Goal: Task Accomplishment & Management: Use online tool/utility

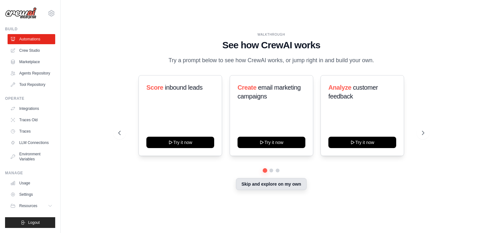
click at [284, 189] on button "Skip and explore on my own" at bounding box center [271, 184] width 70 height 12
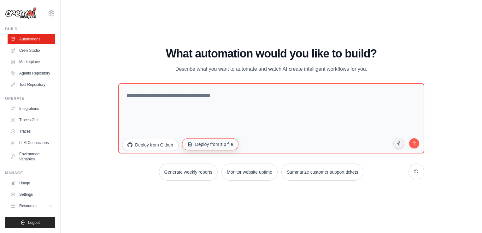
click at [185, 143] on button "Deploy from zip file" at bounding box center [210, 144] width 56 height 12
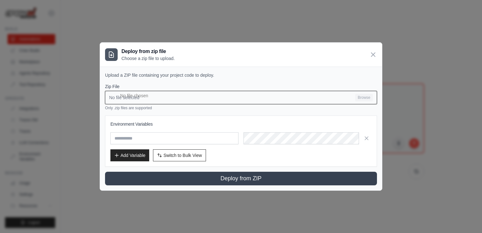
click at [130, 99] on input "No file selected Browse" at bounding box center [241, 97] width 272 height 13
type input "**********"
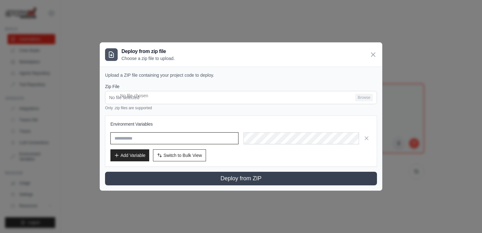
click at [137, 140] on input "text" at bounding box center [174, 138] width 128 height 12
type input "**********"
click at [297, 160] on div "Add Variable Switch to Bulk View Switch to Table View" at bounding box center [240, 155] width 261 height 12
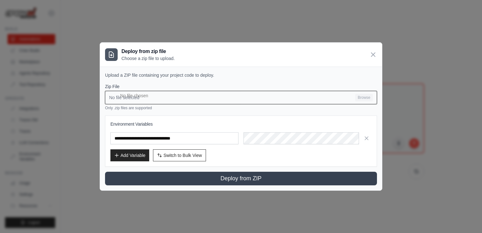
click at [168, 101] on input "No file selected Browse" at bounding box center [241, 97] width 272 height 13
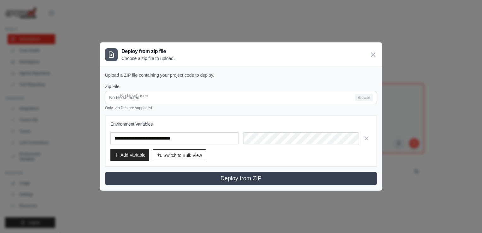
click at [129, 157] on button "Add Variable" at bounding box center [129, 155] width 39 height 12
click at [170, 158] on span "Switch to Bulk View" at bounding box center [182, 155] width 38 height 6
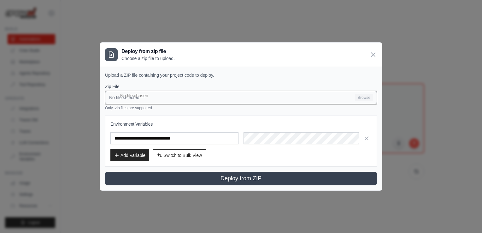
click at [360, 103] on input "No file selected Browse" at bounding box center [241, 97] width 272 height 13
click at [355, 96] on input "No file selected Browse" at bounding box center [241, 97] width 272 height 13
type input "**********"
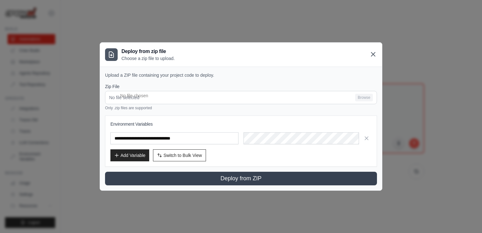
click at [371, 54] on icon at bounding box center [373, 54] width 8 height 8
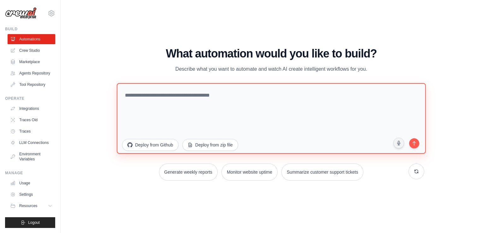
click at [171, 109] on textarea at bounding box center [271, 118] width 309 height 71
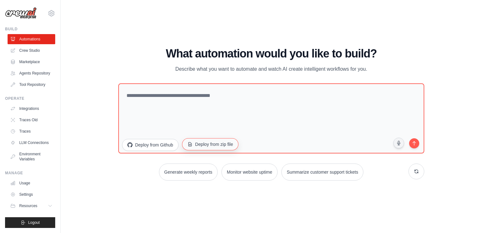
click at [182, 144] on button "Deploy from zip file" at bounding box center [210, 144] width 56 height 12
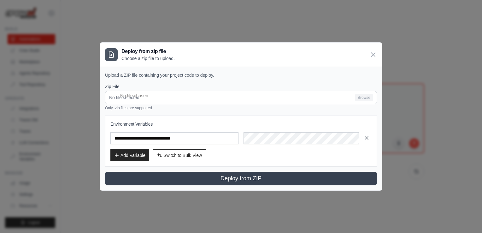
click at [367, 141] on icon "button" at bounding box center [366, 138] width 6 height 6
click at [366, 141] on icon "button" at bounding box center [366, 138] width 6 height 6
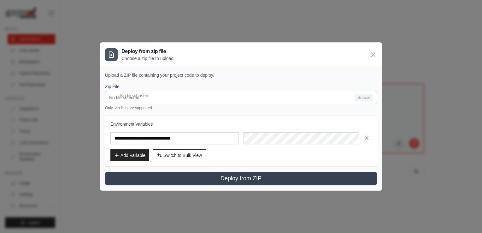
click at [366, 141] on icon "button" at bounding box center [366, 138] width 6 height 6
click at [173, 158] on span "Switch to Bulk View" at bounding box center [182, 155] width 38 height 6
click at [183, 155] on span "Switch to Bulk View" at bounding box center [182, 155] width 38 height 6
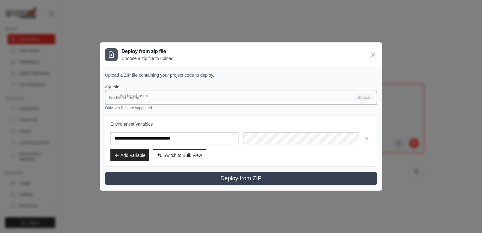
click at [158, 103] on input "No file selected Browse" at bounding box center [241, 97] width 272 height 13
type input "**********"
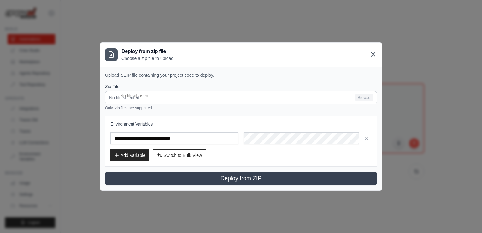
click at [372, 54] on icon at bounding box center [373, 54] width 4 height 4
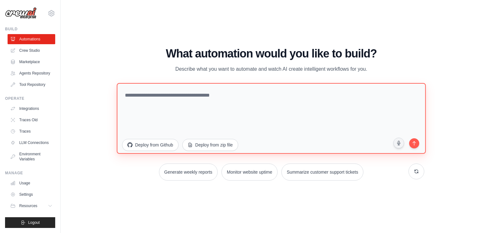
click at [286, 103] on textarea at bounding box center [271, 118] width 309 height 71
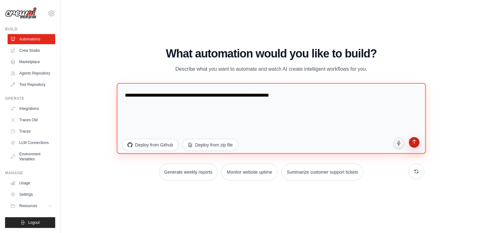
type textarea "**********"
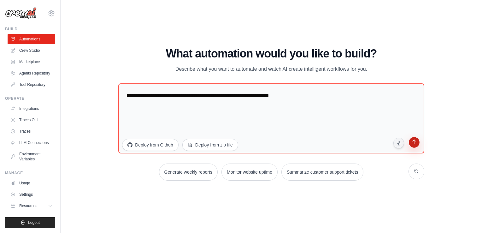
click at [420, 143] on button "submit" at bounding box center [414, 143] width 12 height 12
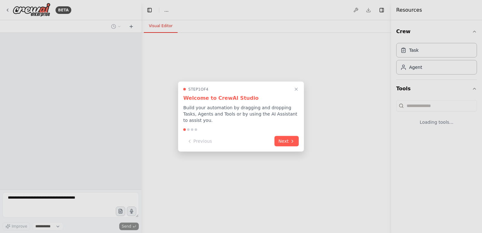
select select "****"
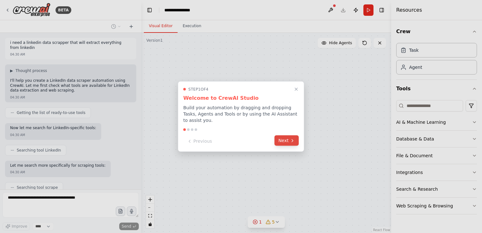
click at [284, 136] on button "Next" at bounding box center [286, 140] width 24 height 10
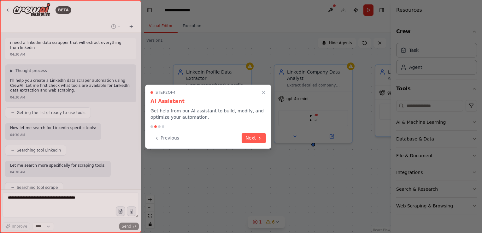
scroll to position [207, 0]
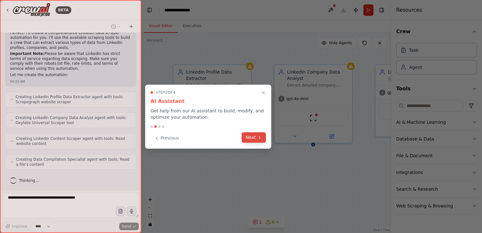
click at [255, 136] on button "Next" at bounding box center [253, 137] width 24 height 10
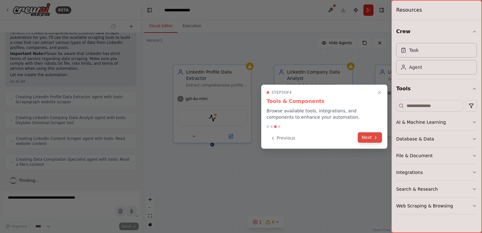
click at [362, 135] on button "Next" at bounding box center [369, 137] width 24 height 10
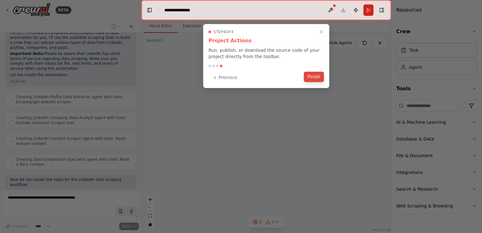
click at [317, 76] on button "Finish" at bounding box center [314, 77] width 20 height 10
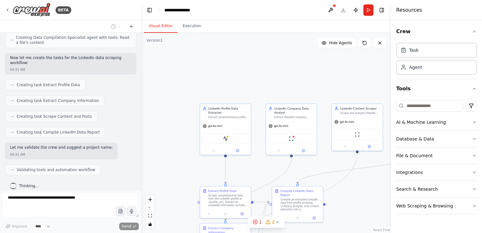
scroll to position [344, 0]
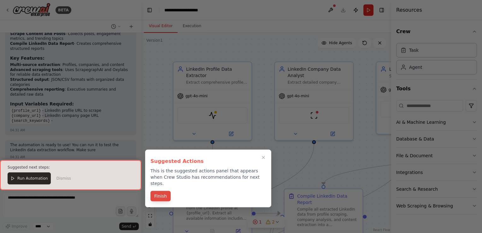
click at [161, 191] on button "Finish" at bounding box center [160, 196] width 20 height 10
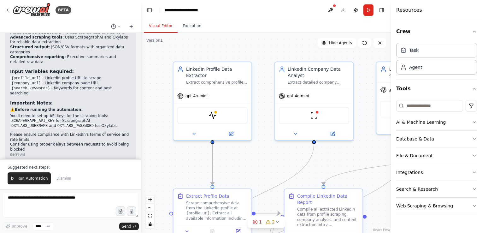
scroll to position [623, 0]
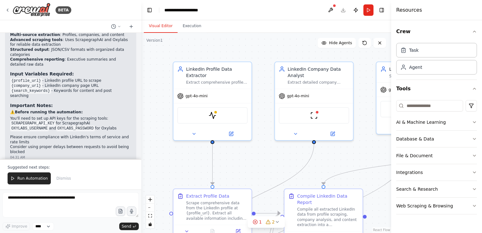
drag, startPoint x: 114, startPoint y: 117, endPoint x: 6, endPoint y: 103, distance: 109.3
click at [6, 103] on div "Perfect! I've created a comprehensive LinkedIn data scraper automation for you.…" at bounding box center [70, 31] width 131 height 261
copy li "You'll need to set up API keys for the scraping tools: SCRAPEGRAPH_API_KEY for …"
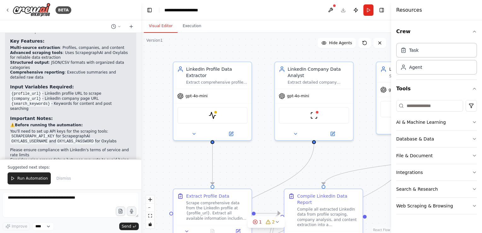
scroll to position [611, 0]
click at [55, 201] on textarea at bounding box center [71, 204] width 136 height 25
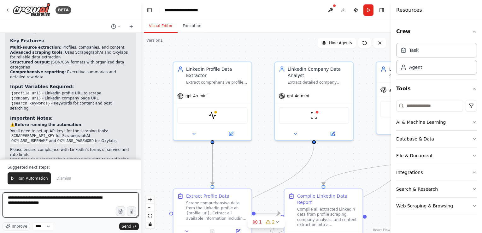
type textarea "**********"
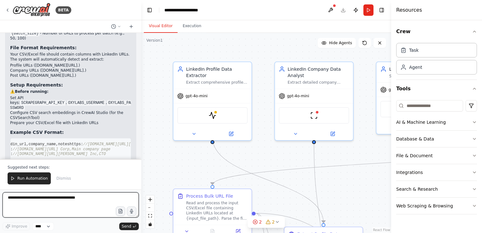
scroll to position [0, 0]
click at [86, 202] on textarea at bounding box center [71, 204] width 136 height 25
paste textarea "**********"
type textarea "**********"
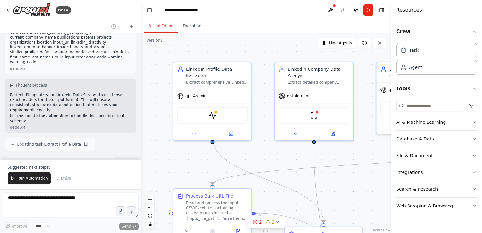
scroll to position [1532, 0]
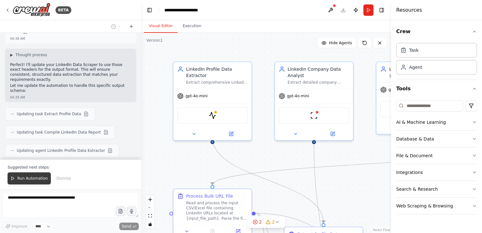
click at [33, 178] on span "Run Automation" at bounding box center [32, 178] width 31 height 5
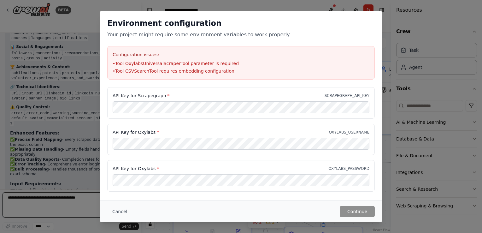
scroll to position [1830, 0]
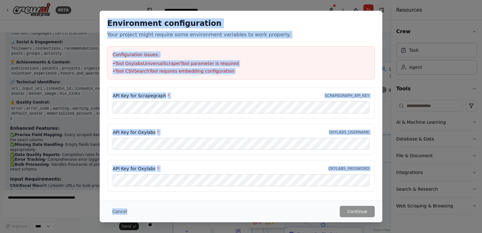
drag, startPoint x: 106, startPoint y: 22, endPoint x: 219, endPoint y: 202, distance: 212.8
click at [219, 202] on div "Environment configuration Your project might require some environment variables…" at bounding box center [241, 116] width 282 height 211
copy div "Environment configuration Your project might require some environment variables…"
click at [259, 73] on li "• Tool CSVSearchTool requires embedding configuration" at bounding box center [241, 71] width 257 height 6
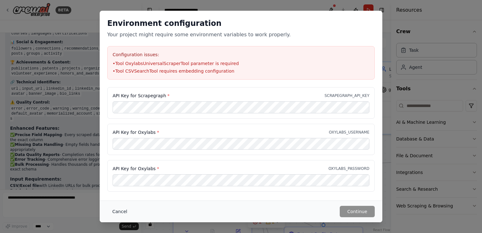
click at [118, 211] on button "Cancel" at bounding box center [119, 211] width 25 height 11
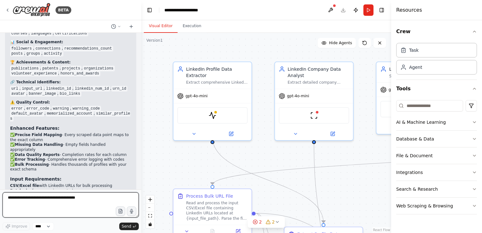
click at [68, 196] on textarea at bounding box center [71, 204] width 136 height 25
type textarea "**********"
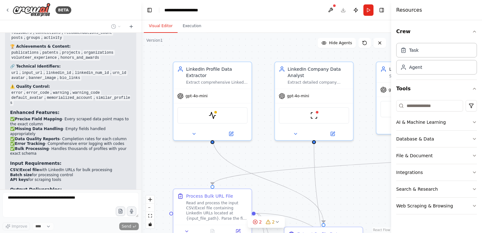
scroll to position [1868, 0]
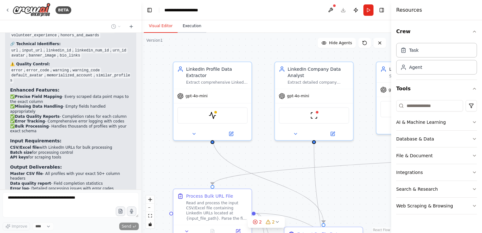
click at [187, 24] on button "Execution" at bounding box center [191, 26] width 29 height 13
click at [153, 25] on button "Visual Editor" at bounding box center [161, 26] width 34 height 13
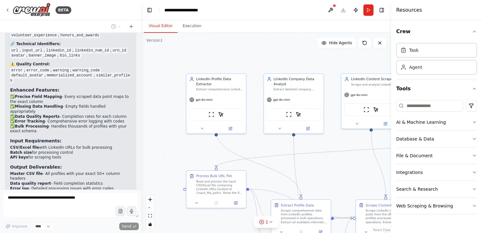
scroll to position [2125, 0]
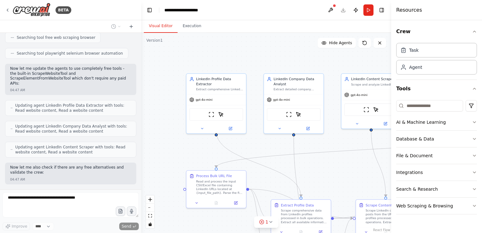
click at [232, 150] on div ".deletable-edge-delete-btn { width: 20px; height: 20px; border: 0px solid #ffff…" at bounding box center [266, 133] width 250 height 200
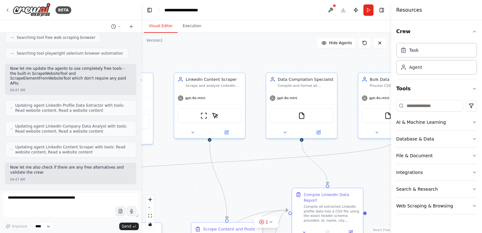
click at [181, 143] on div ".deletable-edge-delete-btn { width: 20px; height: 20px; border: 0px solid #ffff…" at bounding box center [266, 133] width 250 height 200
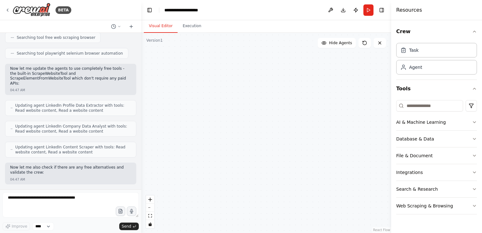
scroll to position [2485, 0]
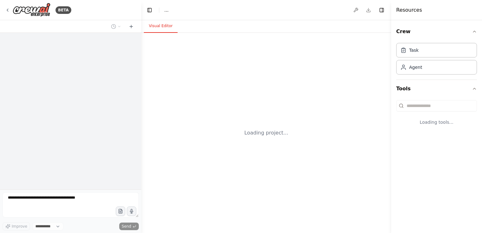
select select "****"
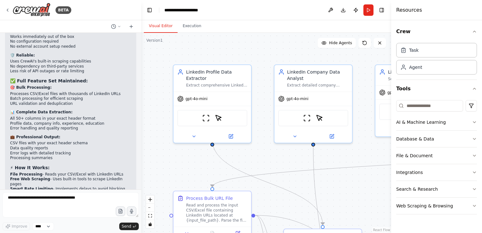
scroll to position [2485, 0]
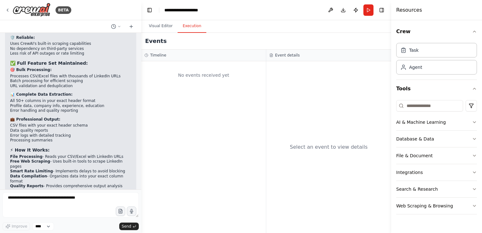
click at [188, 28] on button "Execution" at bounding box center [191, 26] width 29 height 13
